Goal: Task Accomplishment & Management: Manage account settings

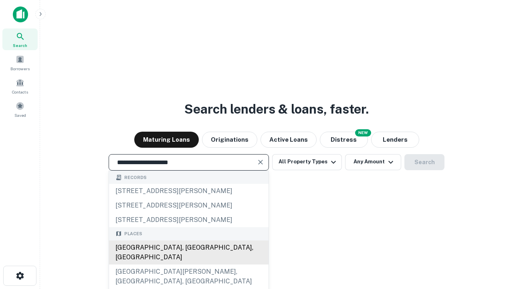
click at [189, 264] on div "[GEOGRAPHIC_DATA], [GEOGRAPHIC_DATA], [GEOGRAPHIC_DATA]" at bounding box center [189, 252] width 160 height 24
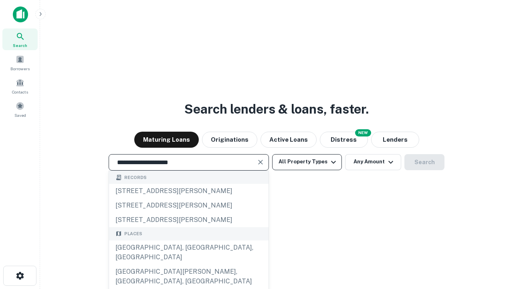
type input "**********"
click at [307, 162] on button "All Property Types" at bounding box center [307, 162] width 70 height 16
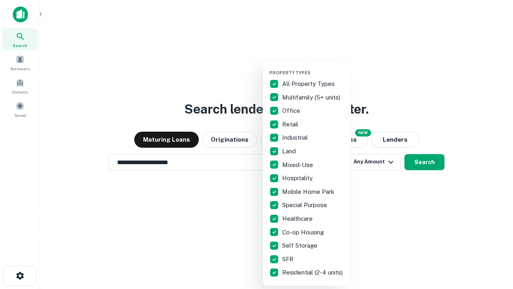
click at [314, 67] on button "button" at bounding box center [314, 67] width 88 height 0
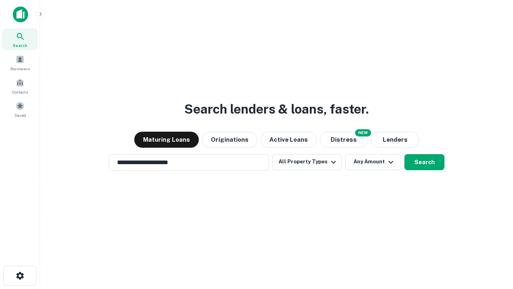
scroll to position [5, 97]
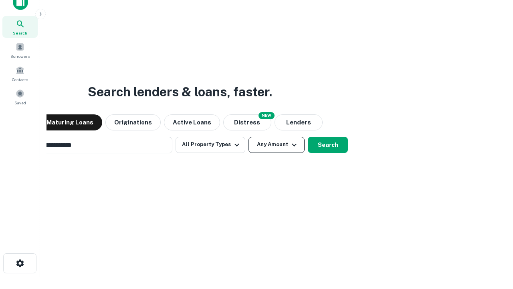
click at [249, 137] on button "Any Amount" at bounding box center [277, 145] width 56 height 16
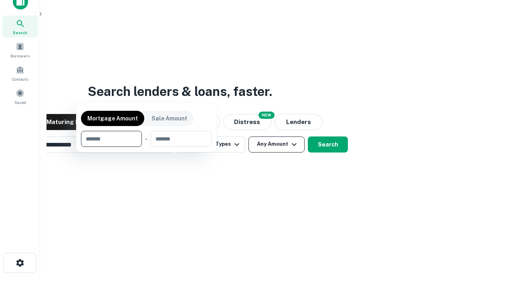
scroll to position [58, 227]
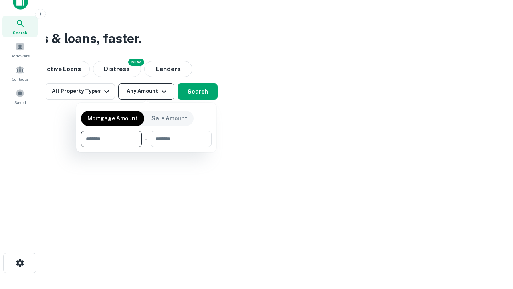
type input "*******"
click at [146, 147] on button "button" at bounding box center [146, 147] width 131 height 0
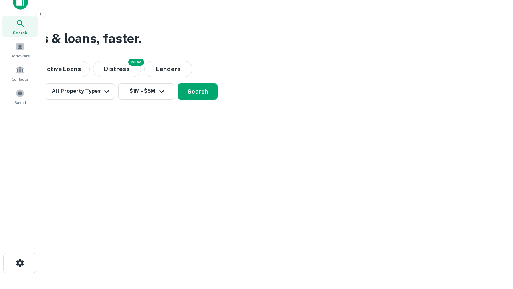
scroll to position [5, 148]
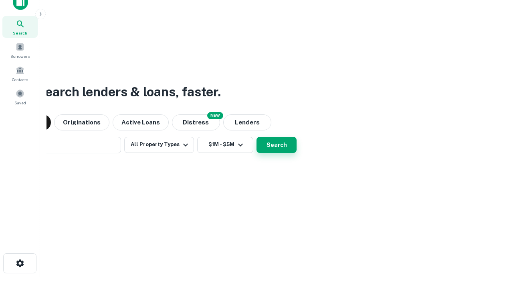
click at [257, 137] on button "Search" at bounding box center [277, 145] width 40 height 16
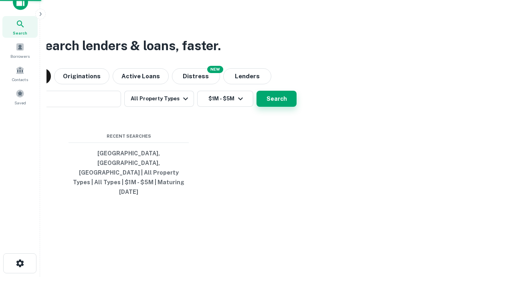
scroll to position [21, 227]
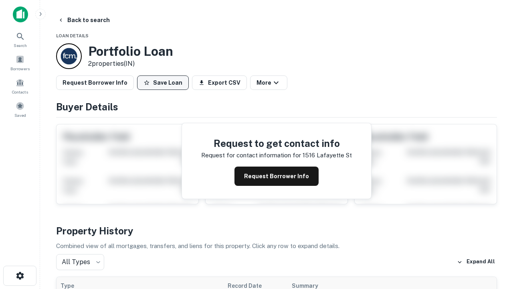
click at [163, 83] on button "Save Loan" at bounding box center [163, 82] width 52 height 14
click at [165, 83] on button "Loan Saved" at bounding box center [164, 82] width 55 height 14
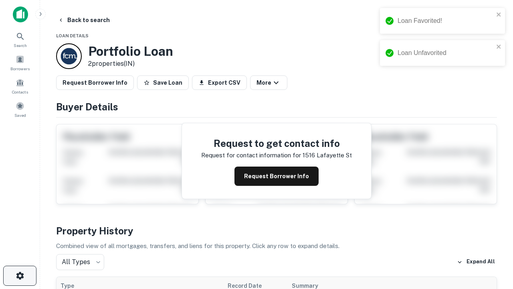
click at [20, 276] on icon "button" at bounding box center [20, 276] width 10 height 10
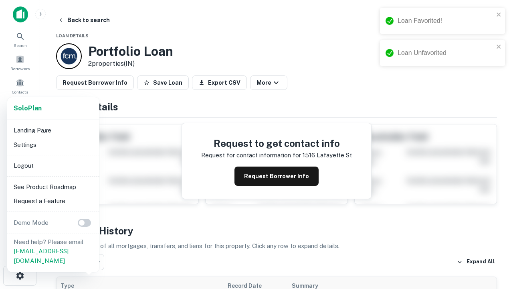
click at [53, 165] on li "Logout" at bounding box center [53, 165] width 86 height 14
